Goal: Find specific page/section: Find specific page/section

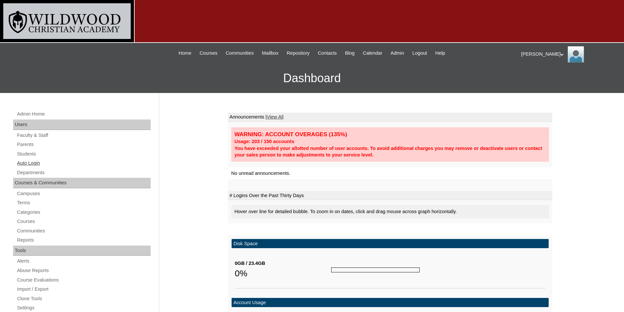
click at [35, 163] on link "Auto Login" at bounding box center [83, 163] width 134 height 8
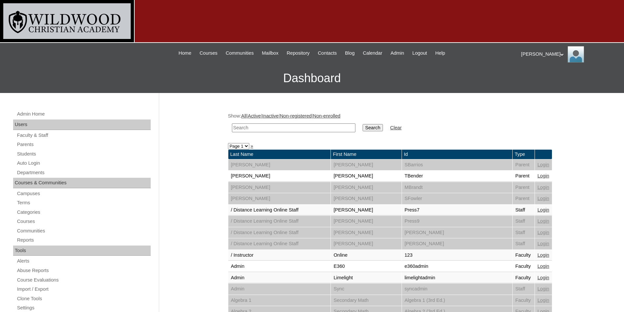
click at [242, 129] on input "text" at bounding box center [293, 127] width 123 height 9
type input "[PERSON_NAME]"
click at [362, 124] on input "Search" at bounding box center [372, 127] width 20 height 7
